Goal: Communication & Community: Answer question/provide support

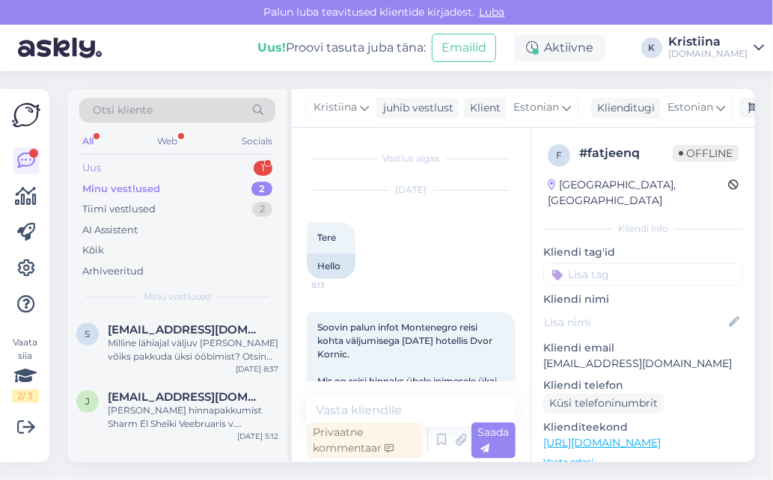
scroll to position [331, 0]
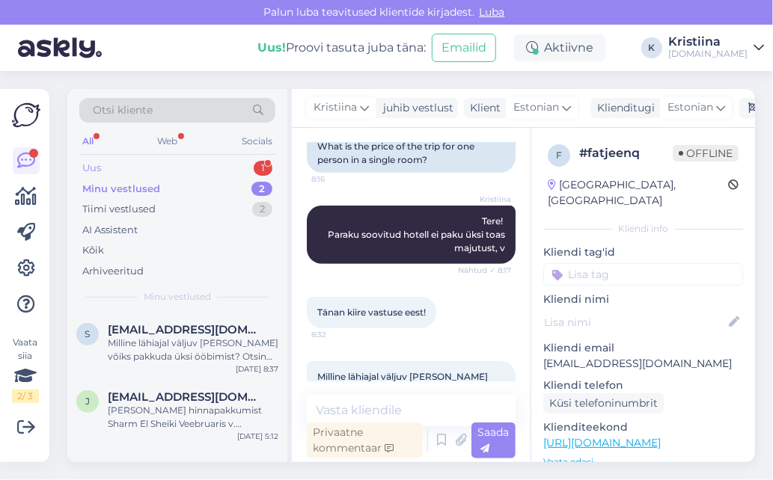
click at [200, 165] on div "Uus 1" at bounding box center [177, 168] width 196 height 21
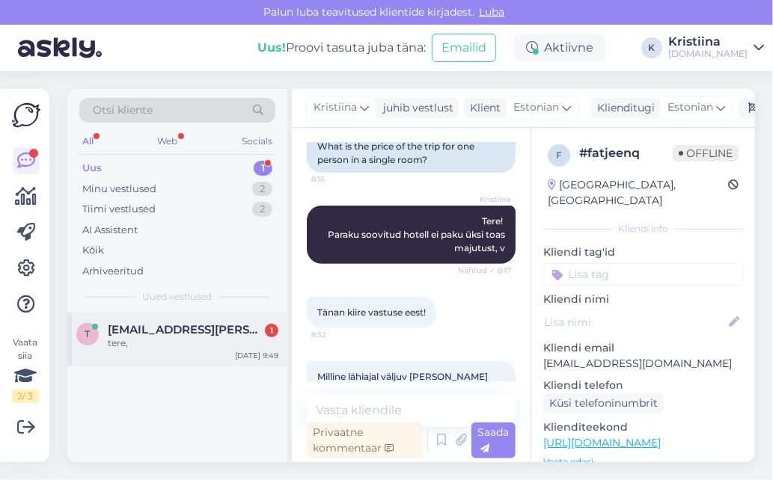
click at [186, 324] on span "[EMAIL_ADDRESS][PERSON_NAME][DOMAIN_NAME]" at bounding box center [186, 329] width 156 height 13
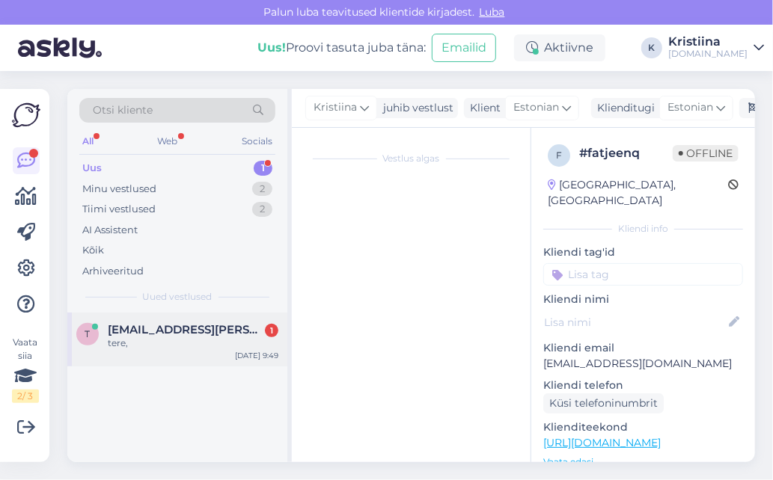
scroll to position [0, 0]
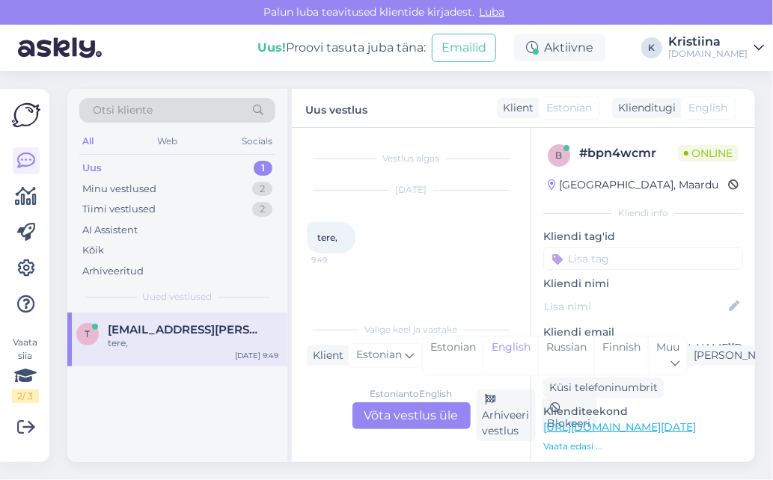
click at [417, 414] on div "Estonian to English Võta vestlus üle" at bounding box center [411, 415] width 118 height 27
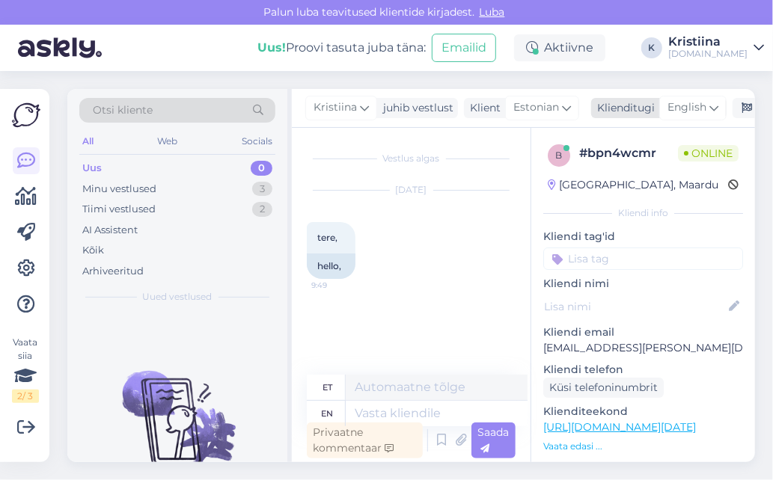
click at [678, 105] on span "English" at bounding box center [686, 107] width 39 height 16
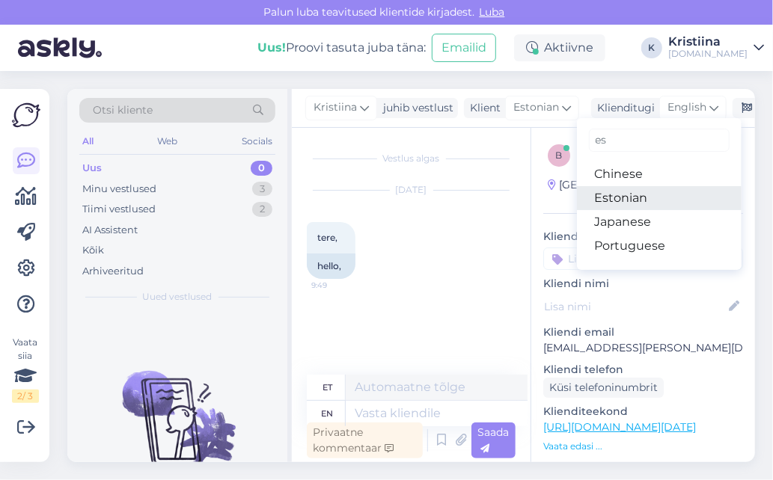
click at [647, 194] on link "Estonian" at bounding box center [659, 198] width 165 height 24
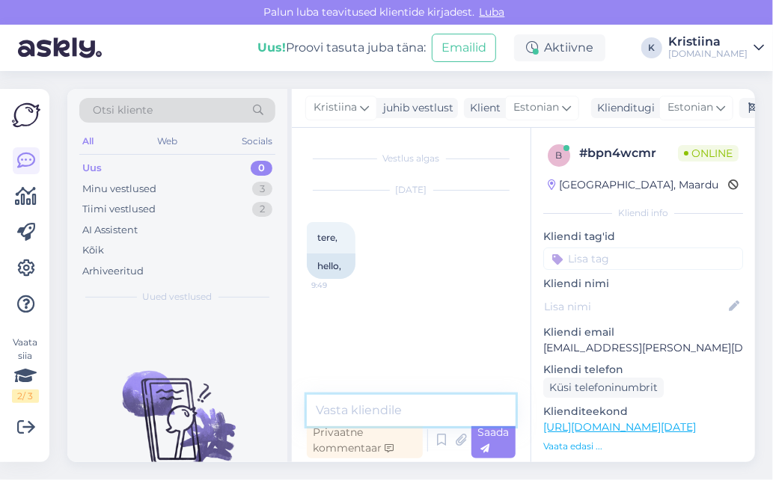
click at [381, 402] on textarea at bounding box center [411, 410] width 209 height 31
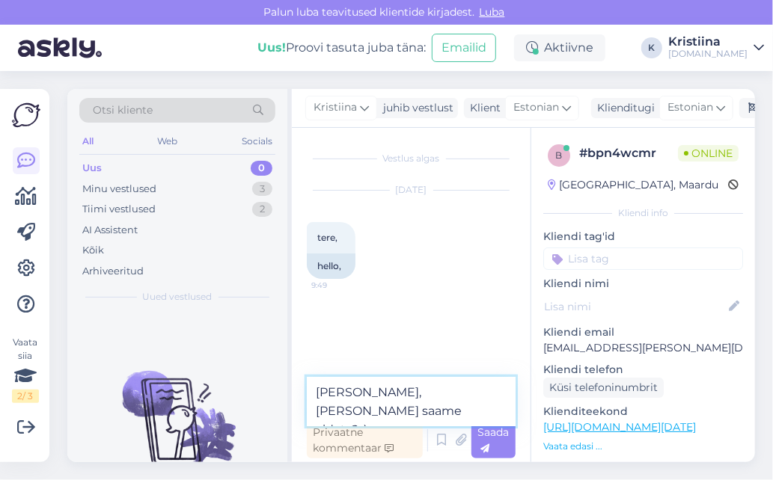
type textarea "[PERSON_NAME], [PERSON_NAME] saame aidata? :)"
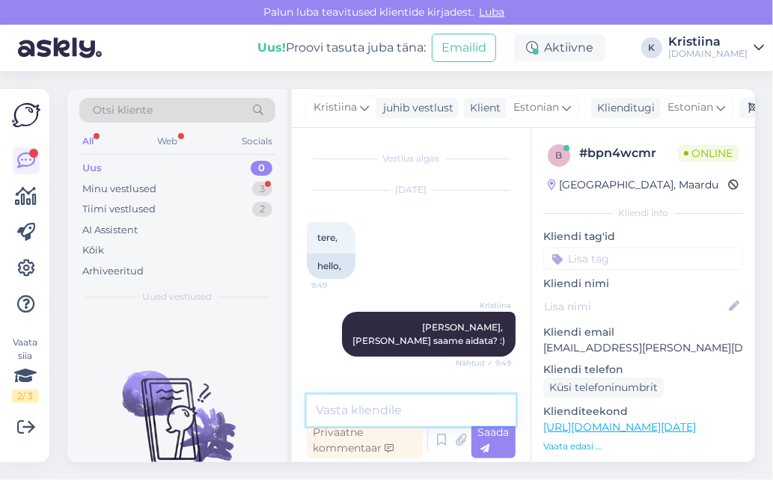
scroll to position [69, 0]
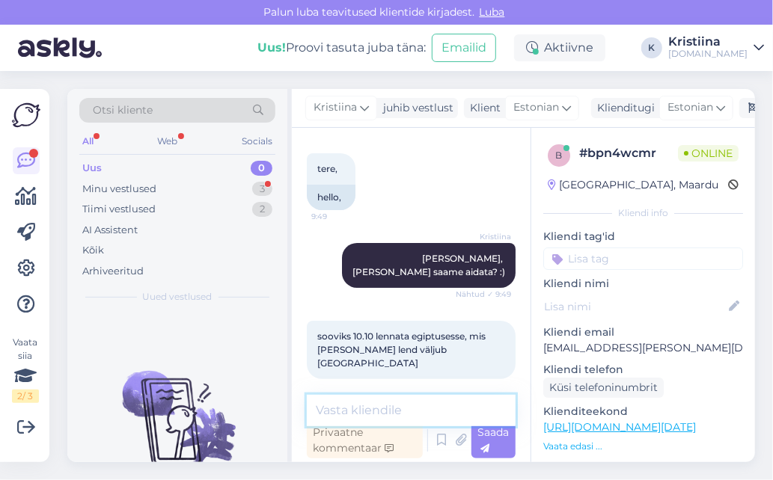
click at [369, 405] on textarea at bounding box center [411, 410] width 209 height 31
type textarea "Lend väljub [GEOGRAPHIC_DATA] 4:50"
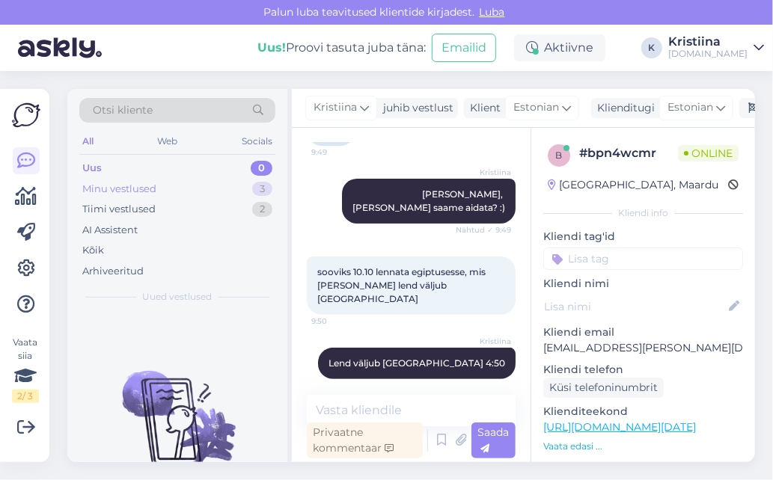
click at [212, 185] on div "Minu vestlused 3" at bounding box center [177, 189] width 196 height 21
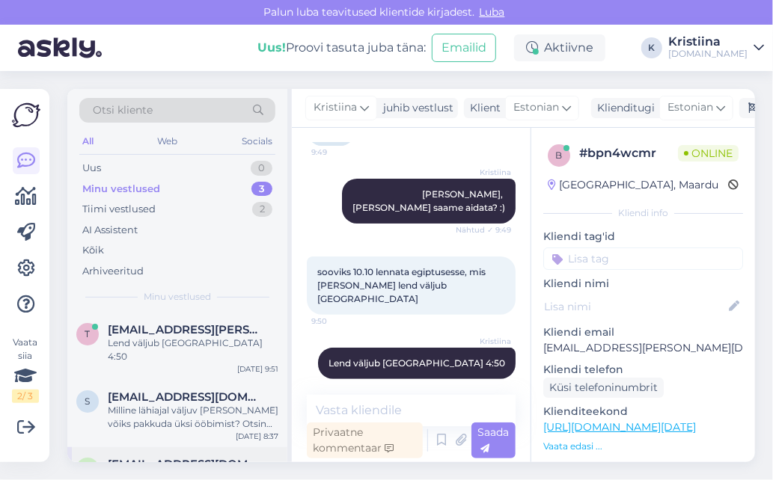
click at [205, 447] on div "j [EMAIL_ADDRESS][DOMAIN_NAME] [PERSON_NAME] hinnapakkumist Sharm El Sheiki Vee…" at bounding box center [177, 480] width 220 height 67
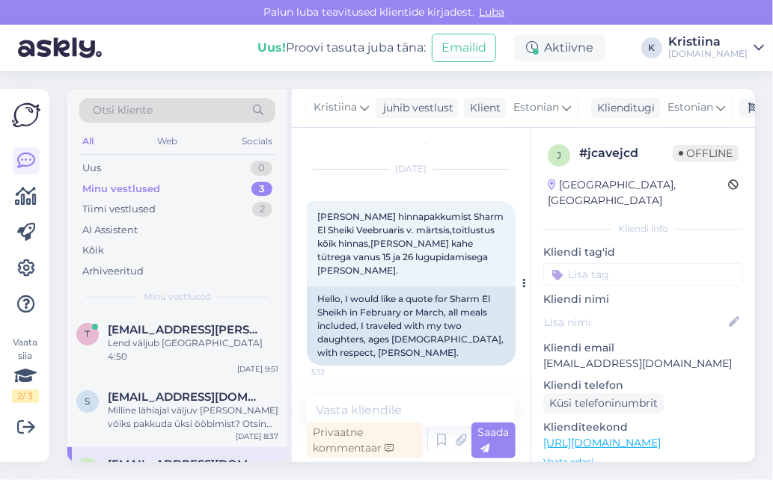
scroll to position [21, 0]
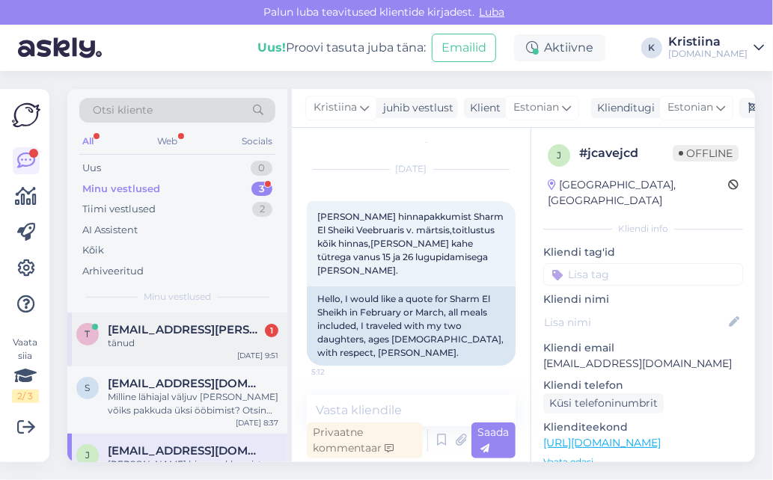
click at [192, 343] on div "tänud" at bounding box center [193, 343] width 171 height 13
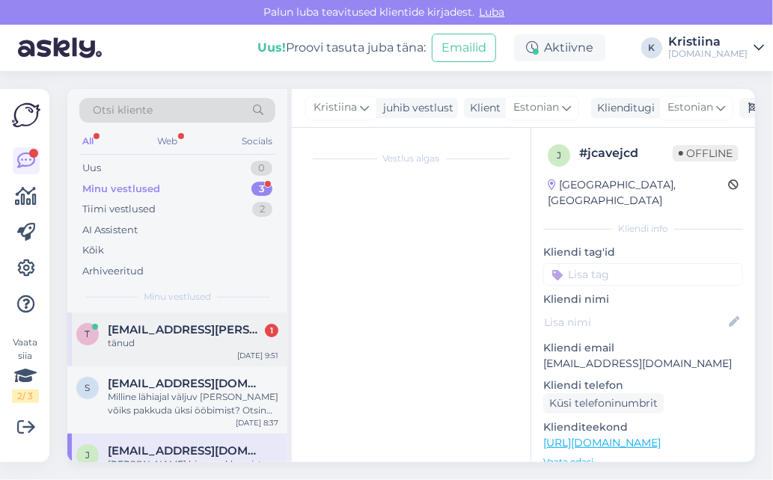
scroll to position [197, 0]
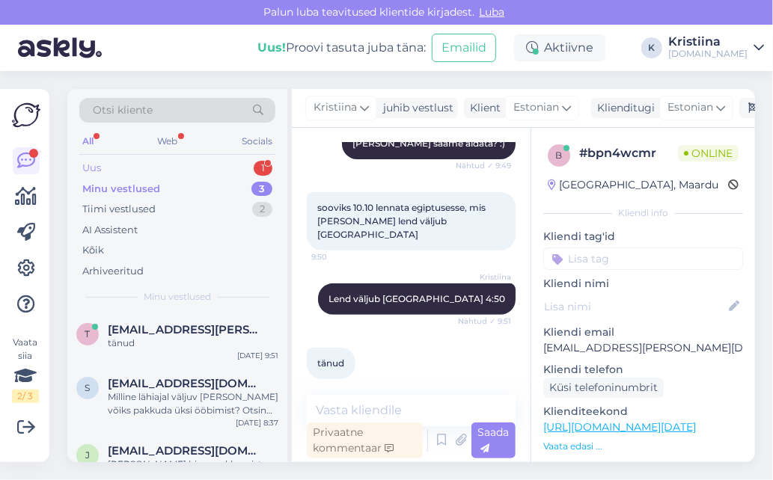
click at [205, 164] on div "Uus 1" at bounding box center [177, 168] width 196 height 21
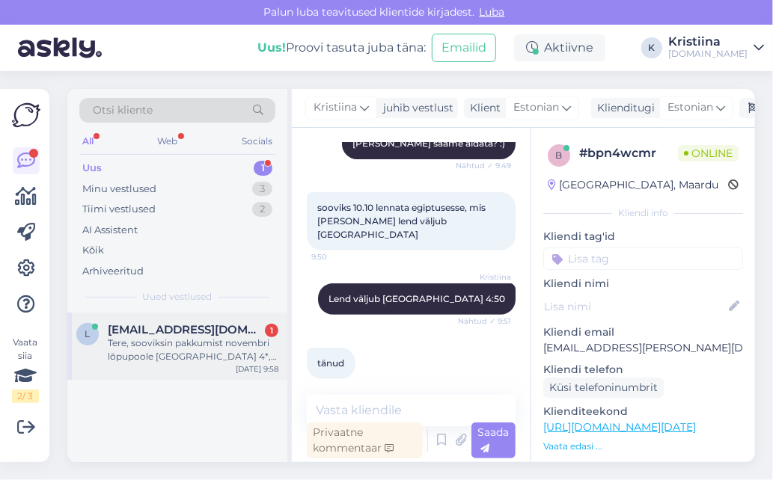
click at [185, 341] on div "Tere, sooviksin pakkumist novembri lõpupoole [GEOGRAPHIC_DATA] 4*, [GEOGRAPHIC_…" at bounding box center [193, 350] width 171 height 27
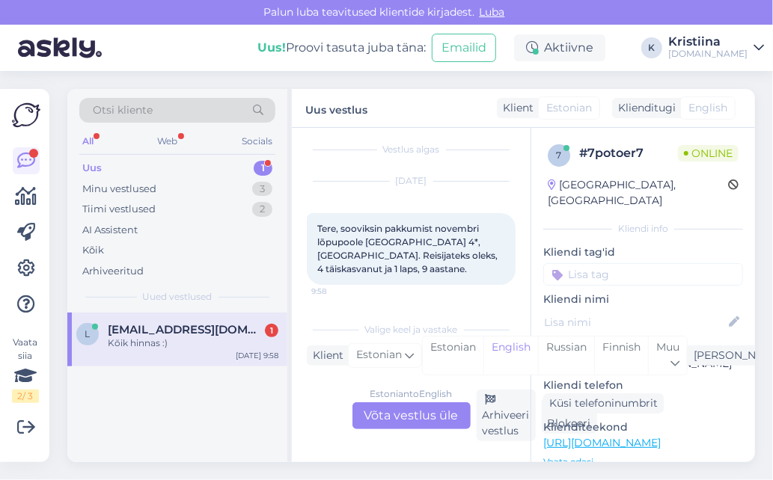
scroll to position [73, 0]
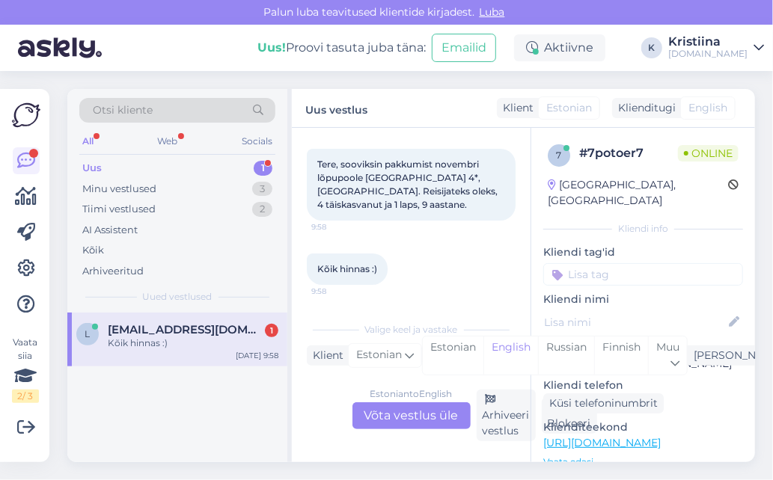
click at [427, 409] on div "Estonian to English Võta vestlus üle" at bounding box center [411, 415] width 118 height 27
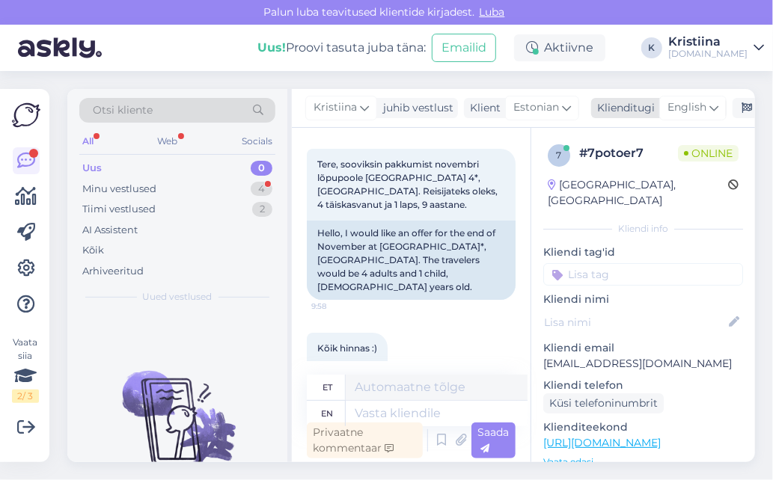
click at [677, 105] on span "English" at bounding box center [686, 107] width 39 height 16
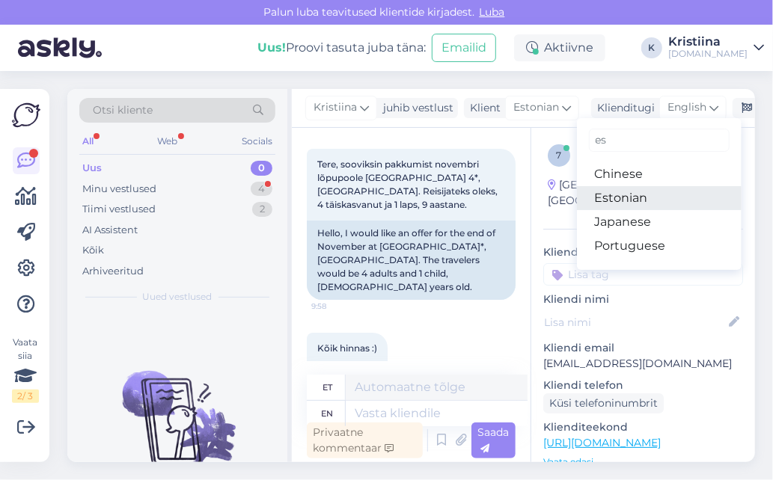
click at [636, 190] on link "Estonian" at bounding box center [659, 198] width 165 height 24
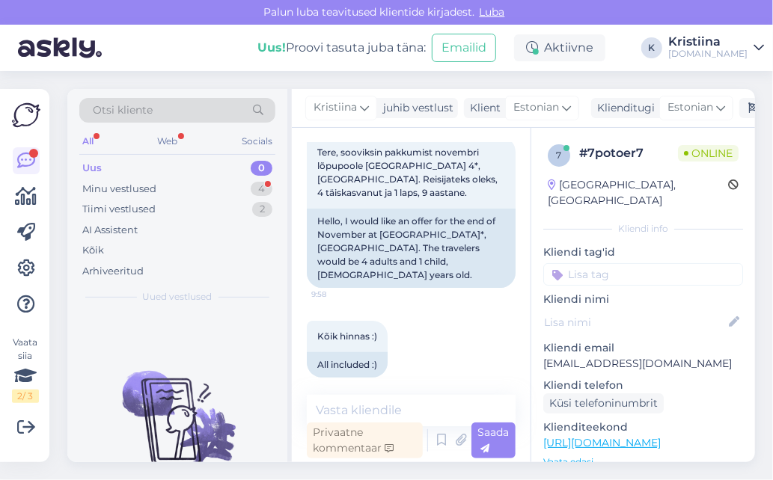
scroll to position [97, 0]
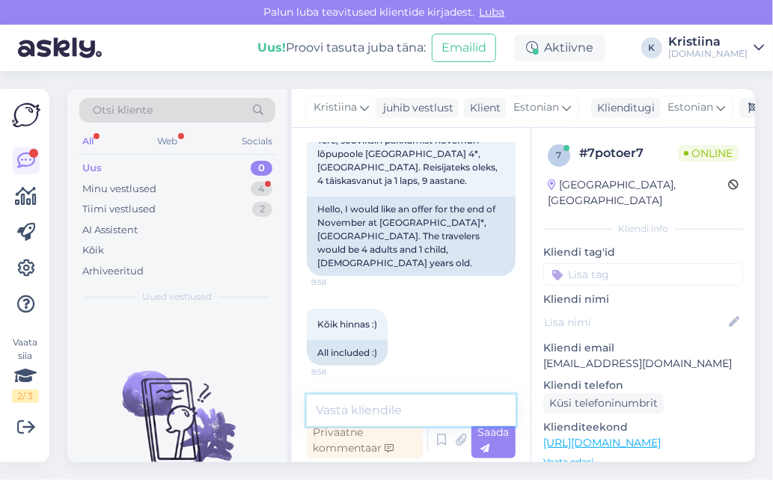
click at [378, 396] on textarea at bounding box center [411, 410] width 209 height 31
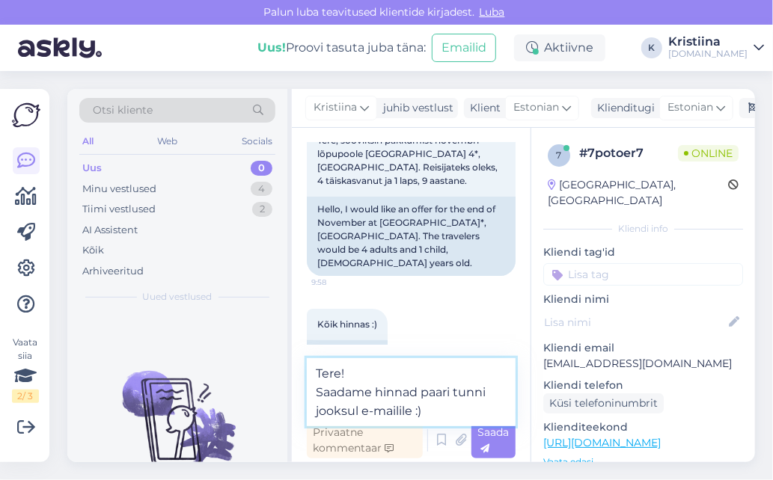
type textarea "Tere! Saadame hinnad paari tunni jooksul e-mailile :)"
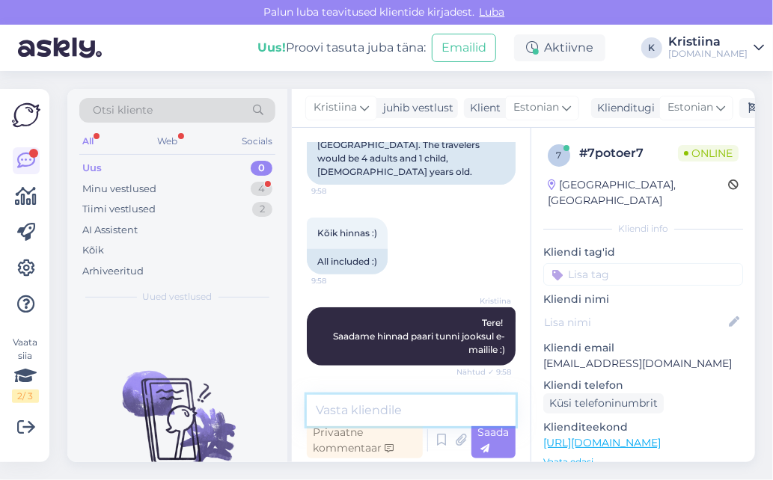
scroll to position [253, 0]
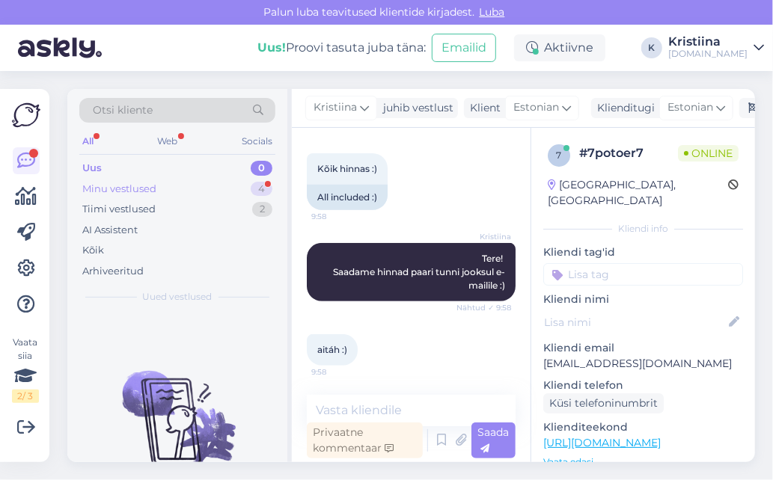
click at [191, 186] on div "Minu vestlused 4" at bounding box center [177, 189] width 196 height 21
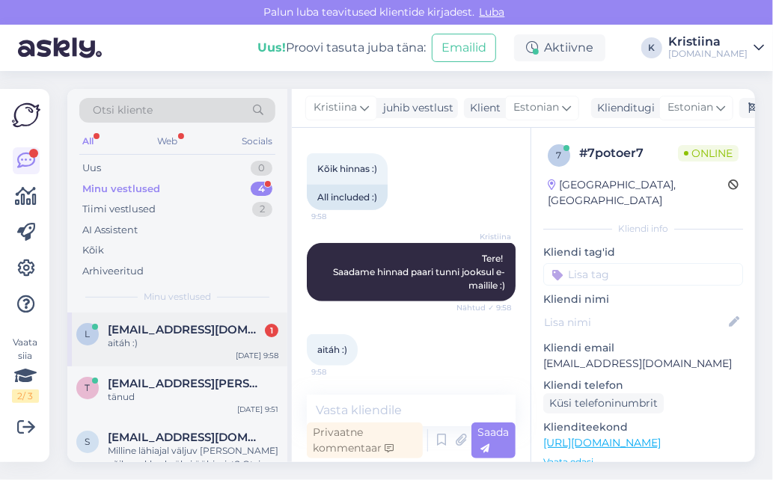
click at [200, 319] on div "l [EMAIL_ADDRESS][DOMAIN_NAME] 1 aitáh :) [DATE] 9:58" at bounding box center [177, 340] width 220 height 54
click at [194, 385] on span "[EMAIL_ADDRESS][PERSON_NAME][DOMAIN_NAME]" at bounding box center [186, 383] width 156 height 13
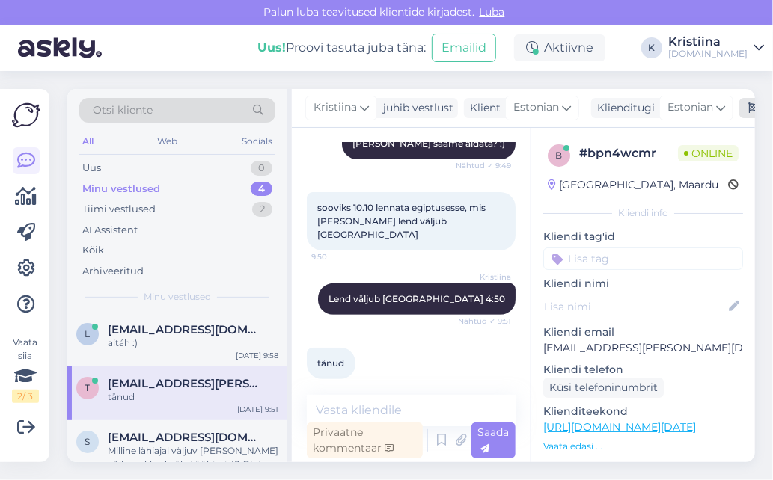
click at [754, 108] on icon at bounding box center [753, 108] width 10 height 10
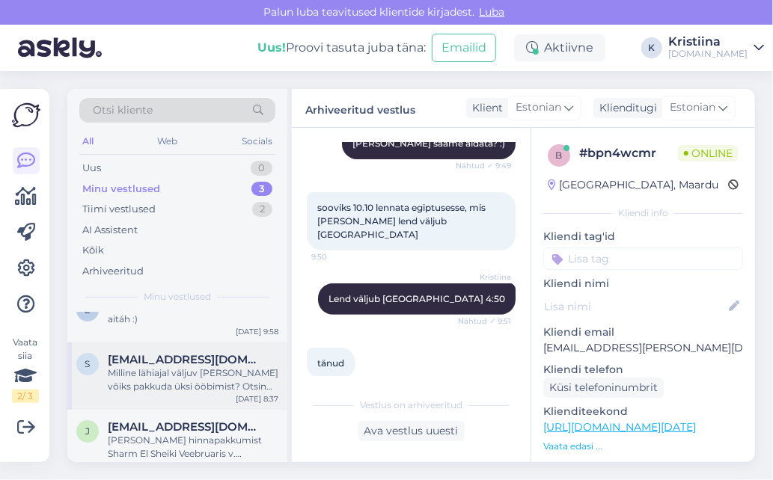
scroll to position [37, 0]
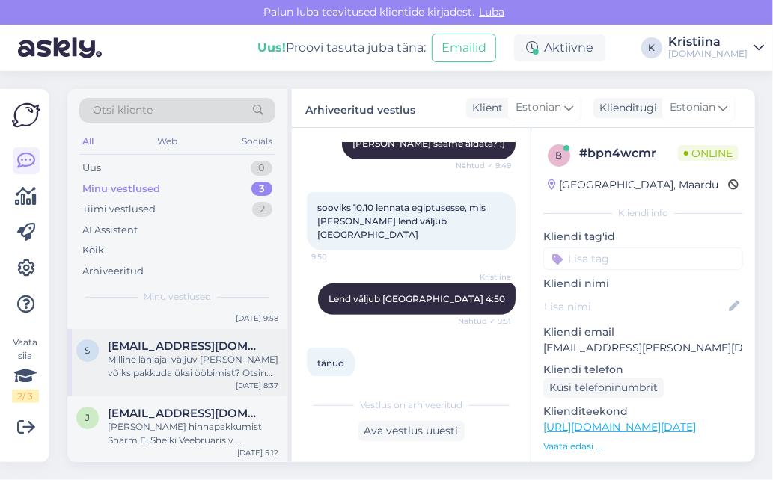
click at [215, 355] on div "Milline lähiajal väljuv [PERSON_NAME] võiks pakkuda üksi ööbimist? Otsin nn vii…" at bounding box center [193, 366] width 171 height 27
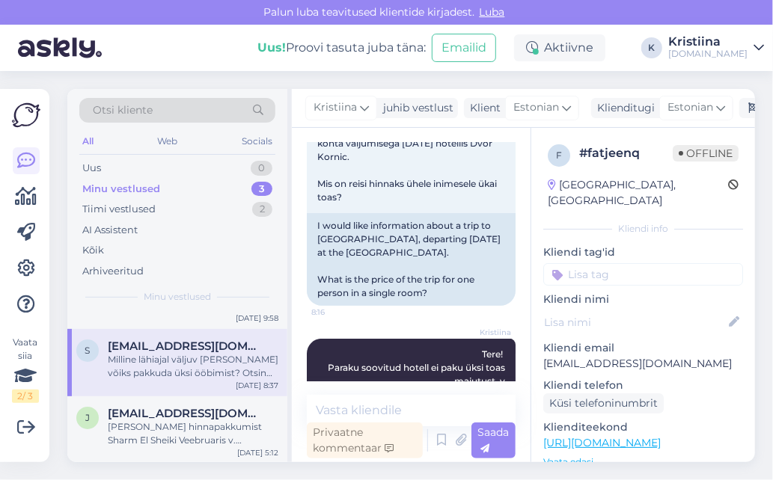
scroll to position [384, 0]
